Goal: Transaction & Acquisition: Purchase product/service

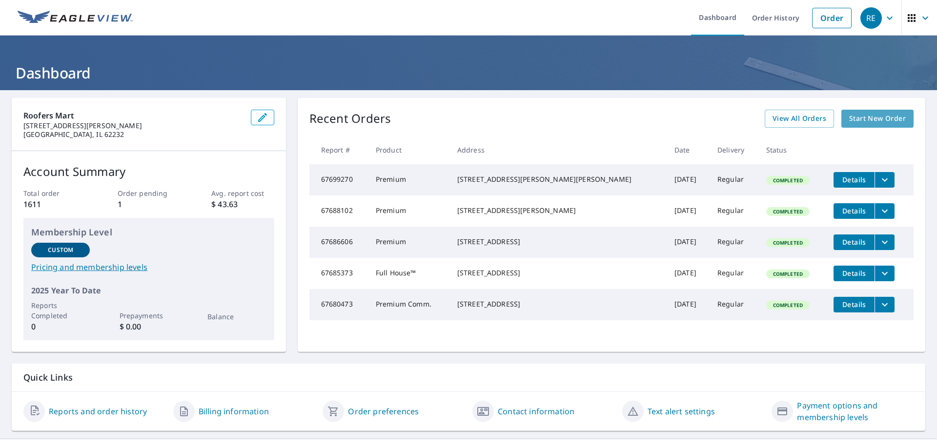
click at [881, 120] on span "Start New Order" at bounding box center [877, 119] width 57 height 12
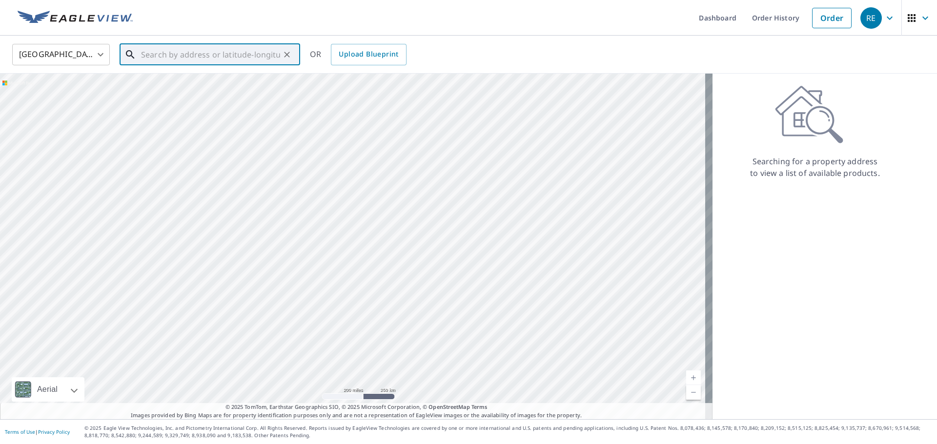
click at [240, 50] on input "text" at bounding box center [210, 54] width 139 height 27
click at [210, 87] on span "[STREET_ADDRESS][PERSON_NAME]" at bounding box center [215, 83] width 153 height 12
type input "[STREET_ADDRESS][PERSON_NAME][PERSON_NAME]"
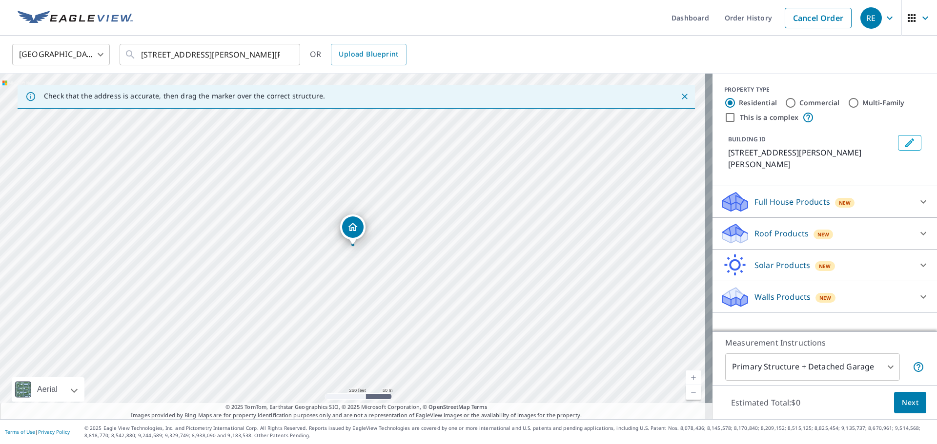
click at [787, 228] on p "Roof Products" at bounding box center [781, 234] width 54 height 12
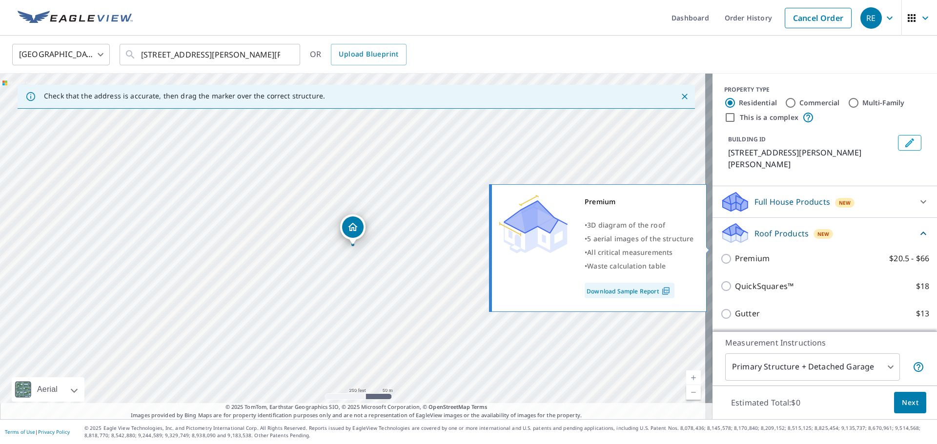
click at [720, 253] on input "Premium $20.5 - $66" at bounding box center [727, 259] width 15 height 12
checkbox input "true"
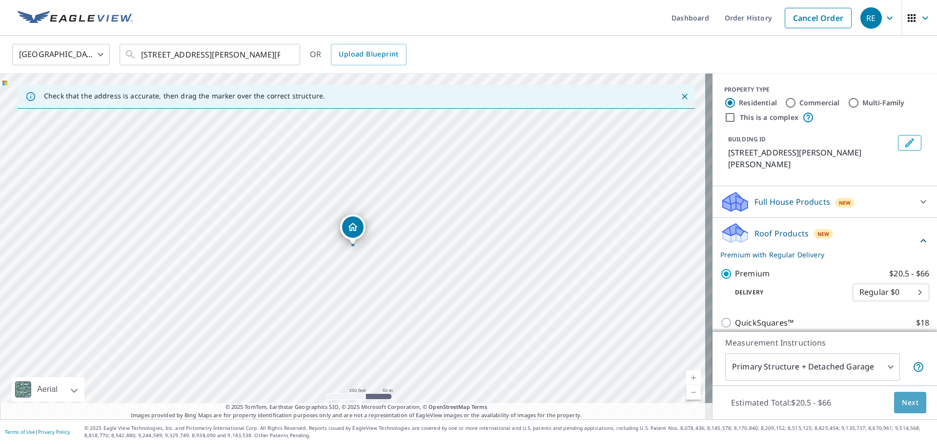
click at [915, 406] on button "Next" at bounding box center [910, 403] width 32 height 22
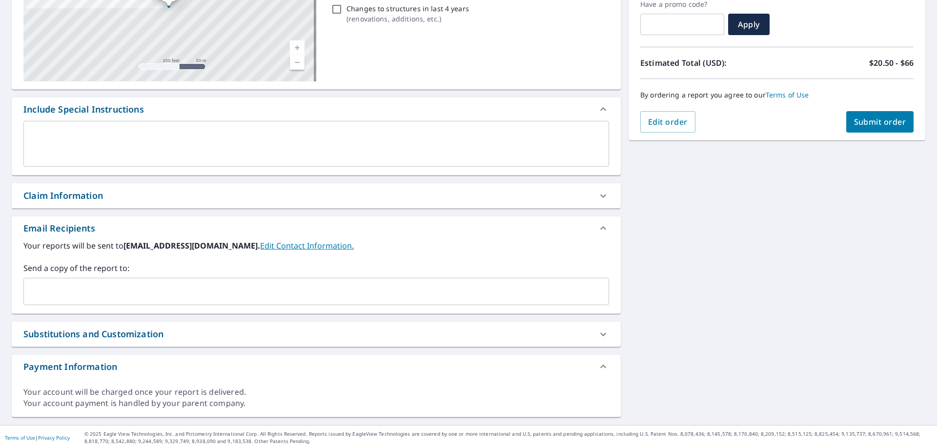
scroll to position [177, 0]
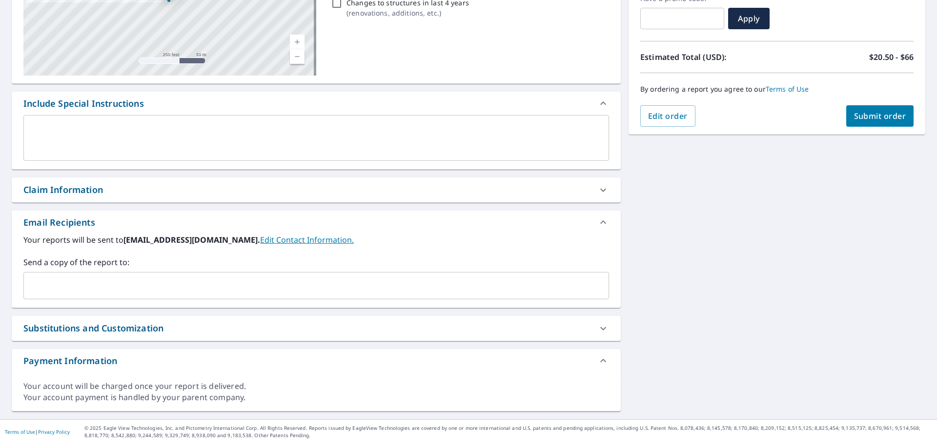
click at [600, 189] on icon at bounding box center [603, 189] width 6 height 3
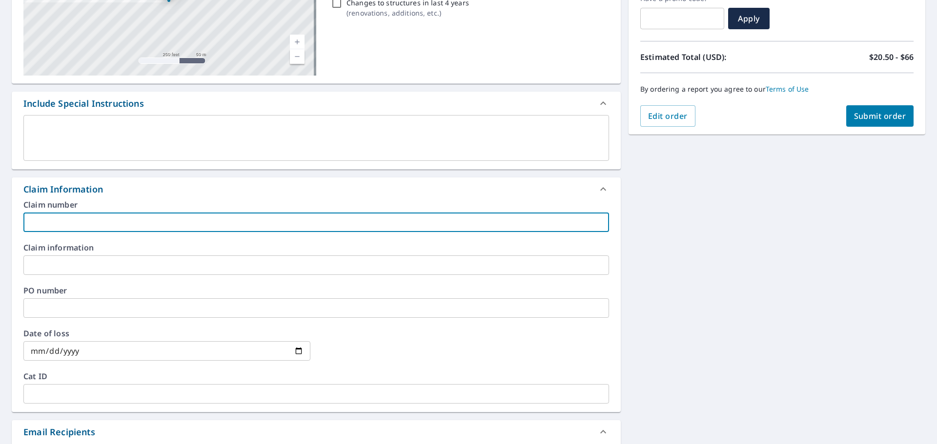
click at [146, 217] on input "text" at bounding box center [315, 223] width 585 height 20
type input "800 - S.B. Exteriors"
click at [725, 294] on div "[STREET_ADDRESS][PERSON_NAME][PERSON_NAME] Aerial Road A standard road map Aeri…" at bounding box center [468, 272] width 937 height 716
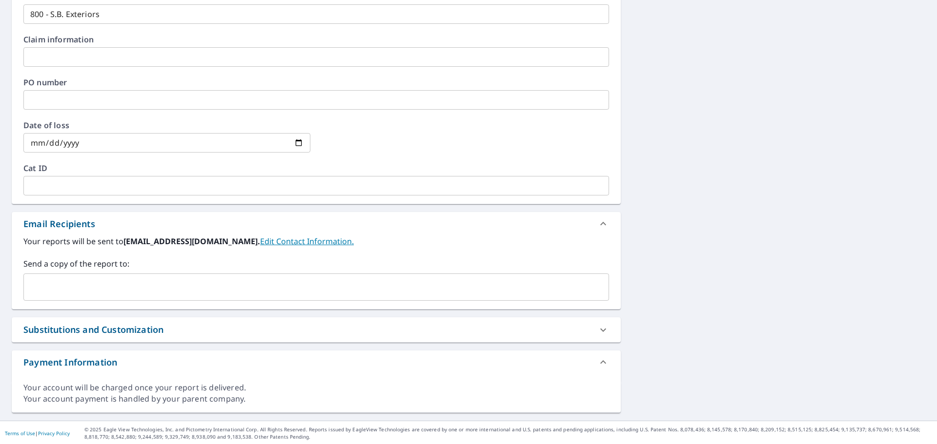
scroll to position [386, 0]
click at [114, 284] on input "text" at bounding box center [309, 286] width 562 height 19
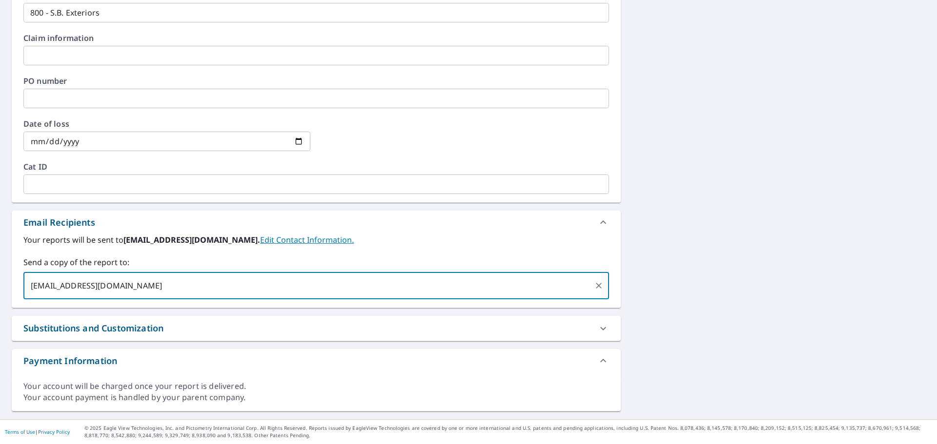
type input "[EMAIL_ADDRESS][DOMAIN_NAME]"
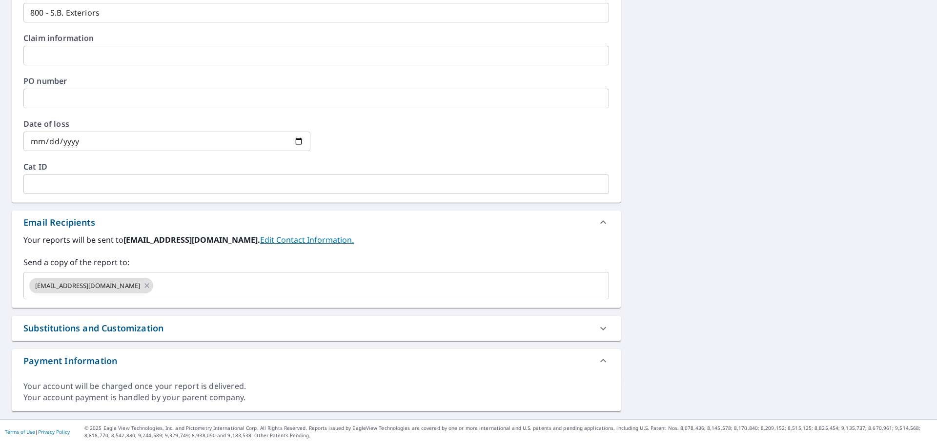
click at [737, 217] on div "[STREET_ADDRESS][PERSON_NAME][PERSON_NAME] Aerial Road A standard road map Aeri…" at bounding box center [468, 62] width 937 height 716
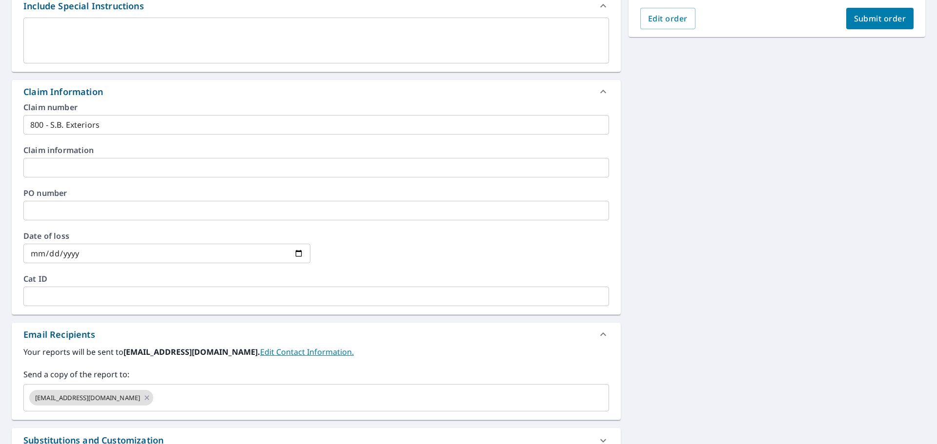
scroll to position [0, 0]
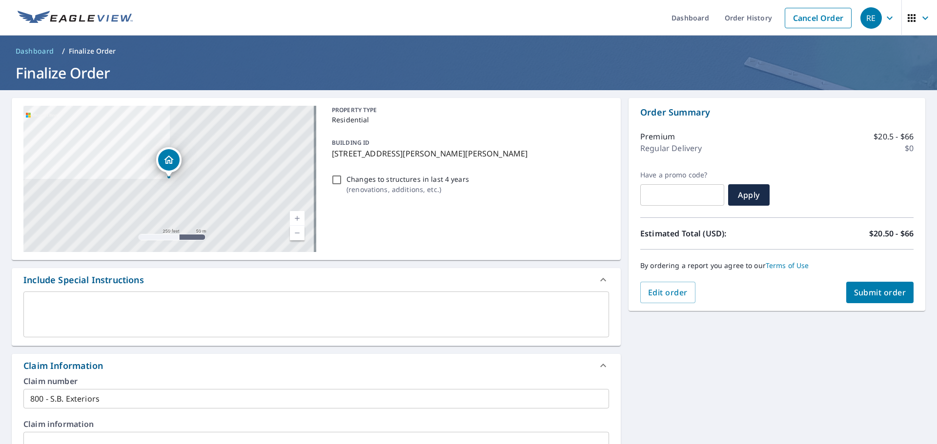
click at [871, 292] on span "Submit order" at bounding box center [880, 292] width 52 height 11
